Goal: Task Accomplishment & Management: Complete application form

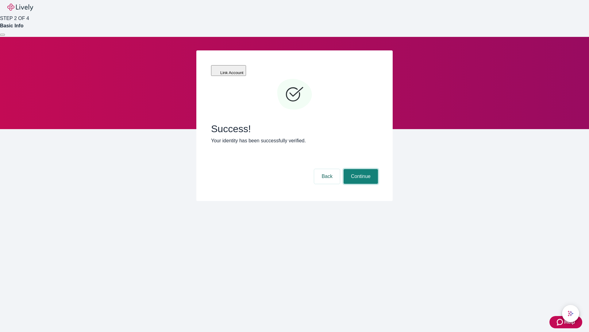
click at [360, 169] on button "Continue" at bounding box center [361, 176] width 34 height 15
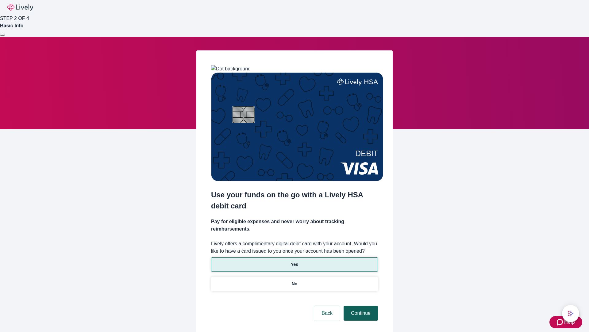
click at [294, 280] on p "No" at bounding box center [295, 283] width 6 height 6
click at [360, 305] on button "Continue" at bounding box center [361, 312] width 34 height 15
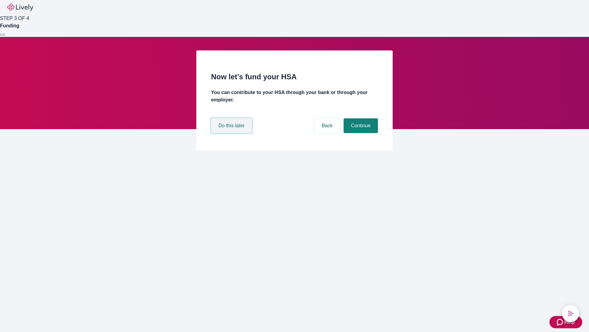
click at [232, 133] on button "Do this later" at bounding box center [231, 125] width 41 height 15
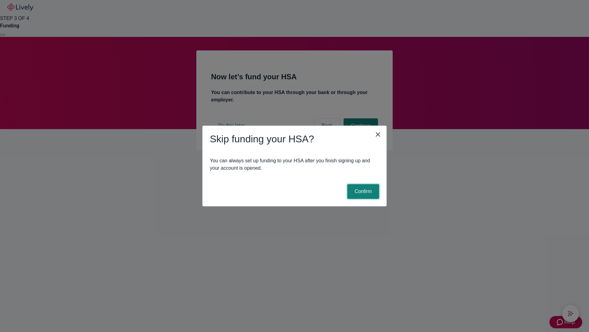
click at [363, 191] on button "Confirm" at bounding box center [364, 191] width 32 height 15
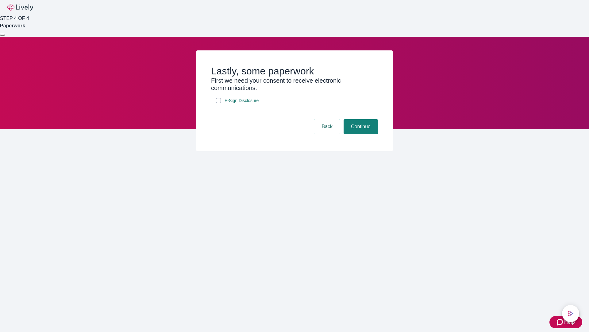
click at [219, 103] on input "E-Sign Disclosure" at bounding box center [218, 100] width 5 height 5
checkbox input "true"
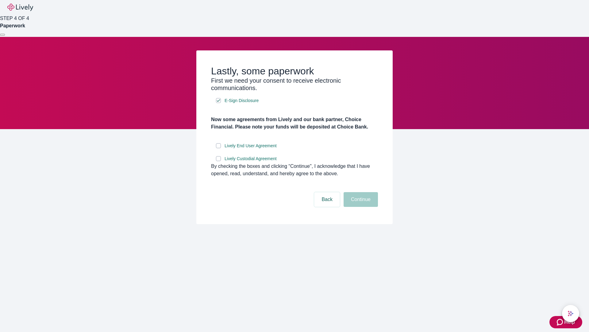
click at [219, 148] on input "Lively End User Agreement" at bounding box center [218, 145] width 5 height 5
checkbox input "true"
click at [219, 161] on input "Lively Custodial Agreement" at bounding box center [218, 158] width 5 height 5
checkbox input "true"
click at [360, 207] on button "Continue" at bounding box center [361, 199] width 34 height 15
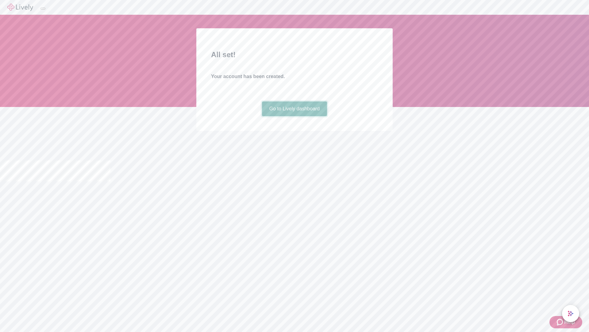
click at [294, 116] on link "Go to Lively dashboard" at bounding box center [294, 108] width 65 height 15
